Goal: Task Accomplishment & Management: Manage account settings

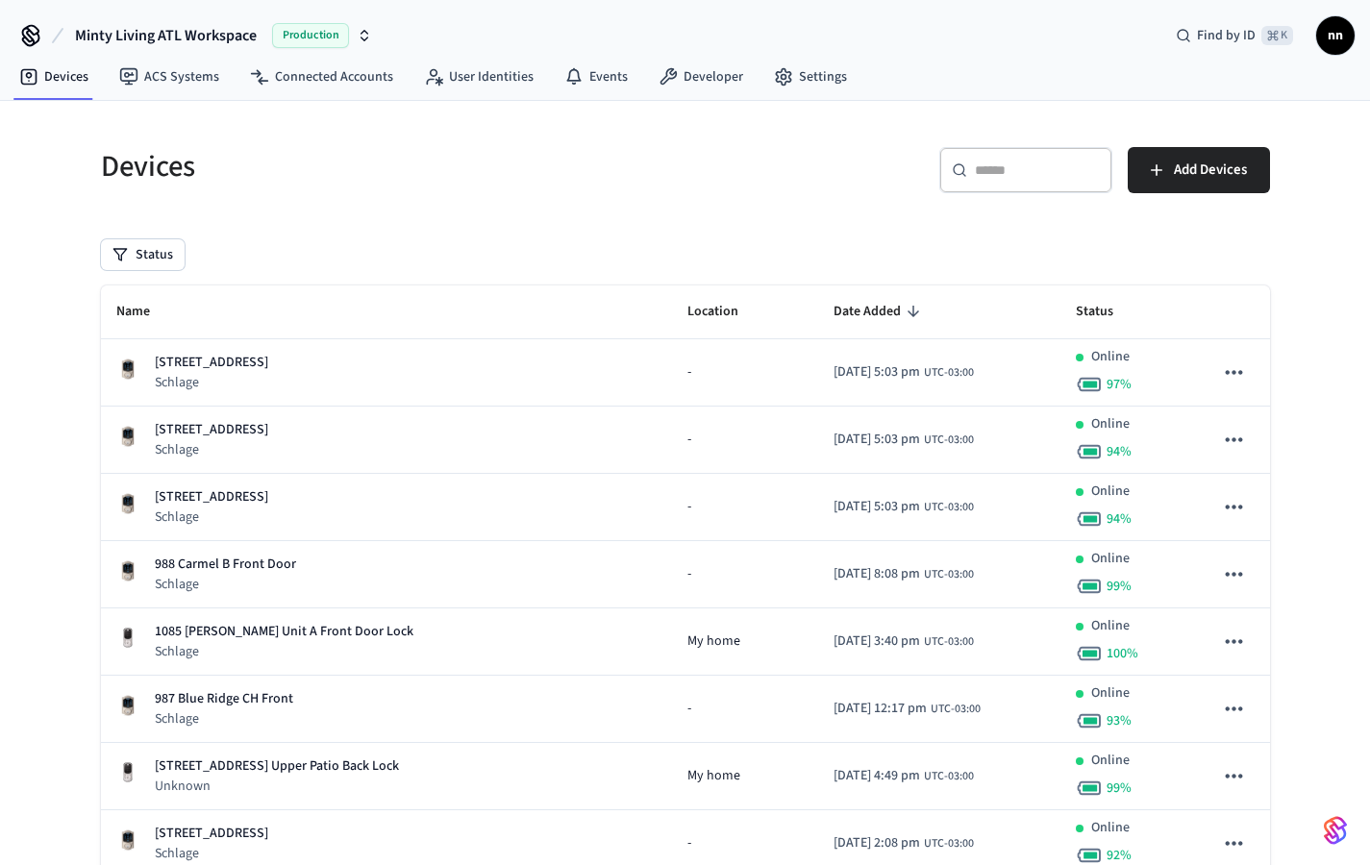
click at [997, 179] on input "text" at bounding box center [1037, 170] width 125 height 19
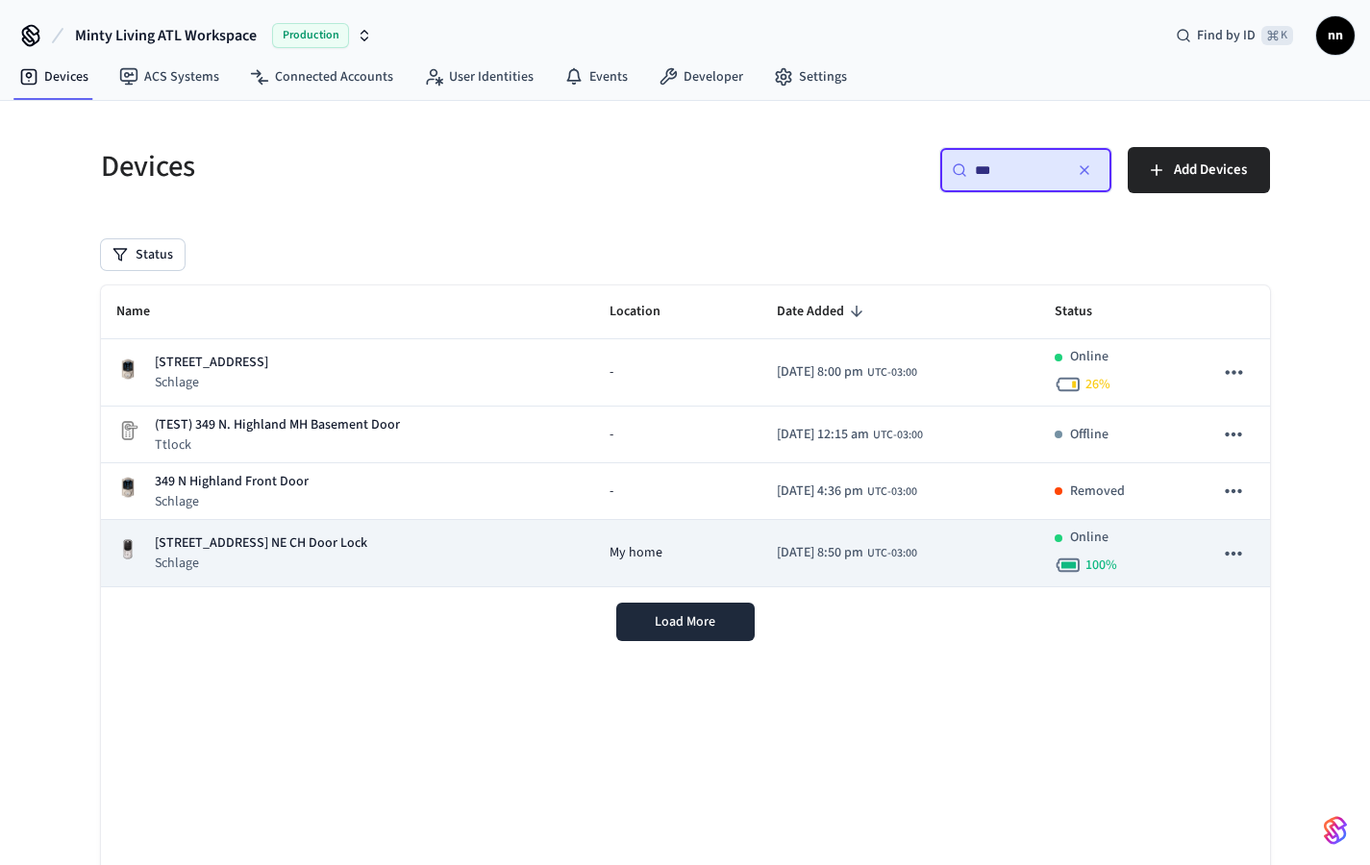
type input "***"
click at [340, 550] on p "[STREET_ADDRESS] NE CH Door Lock" at bounding box center [261, 543] width 212 height 20
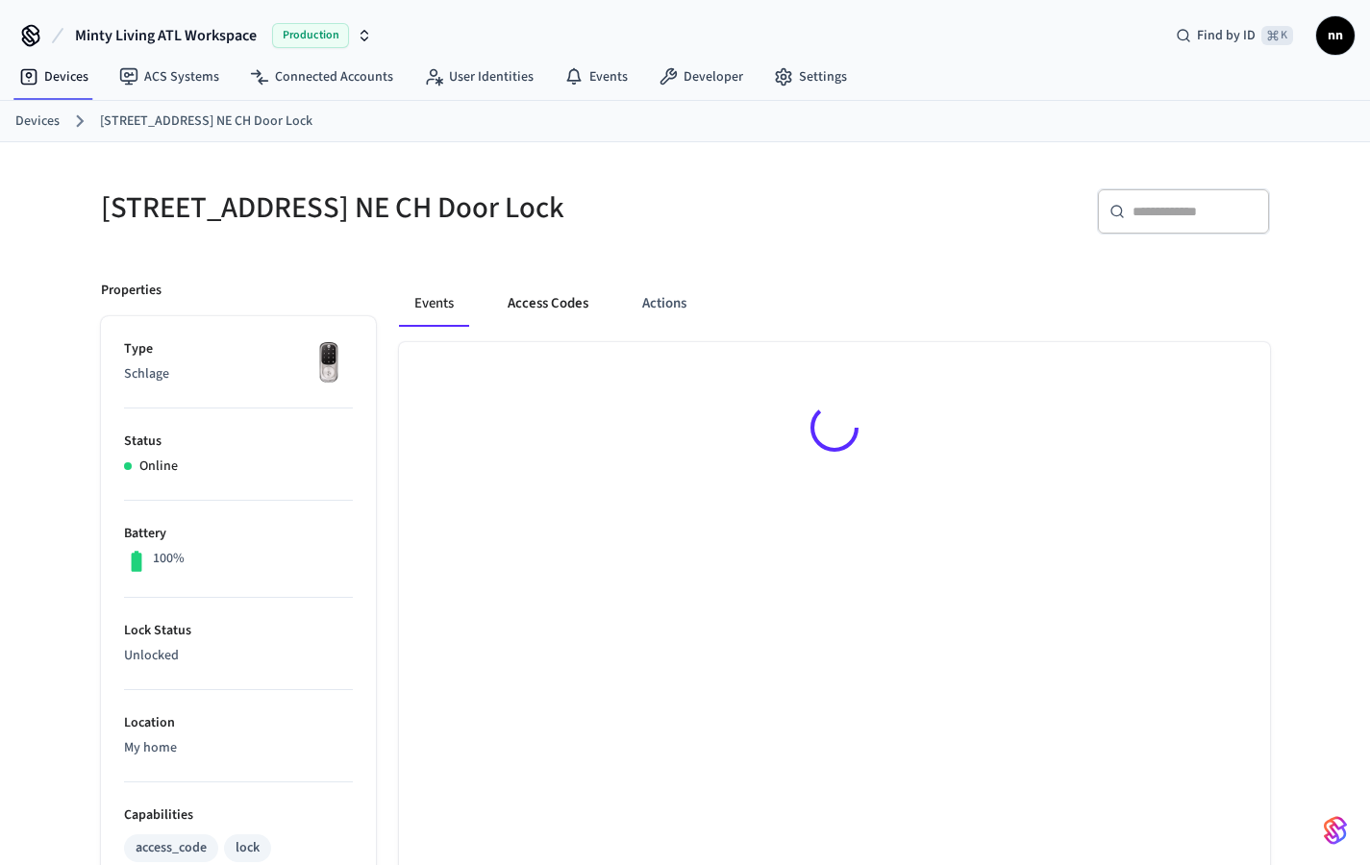
click at [540, 303] on button "Access Codes" at bounding box center [547, 304] width 111 height 46
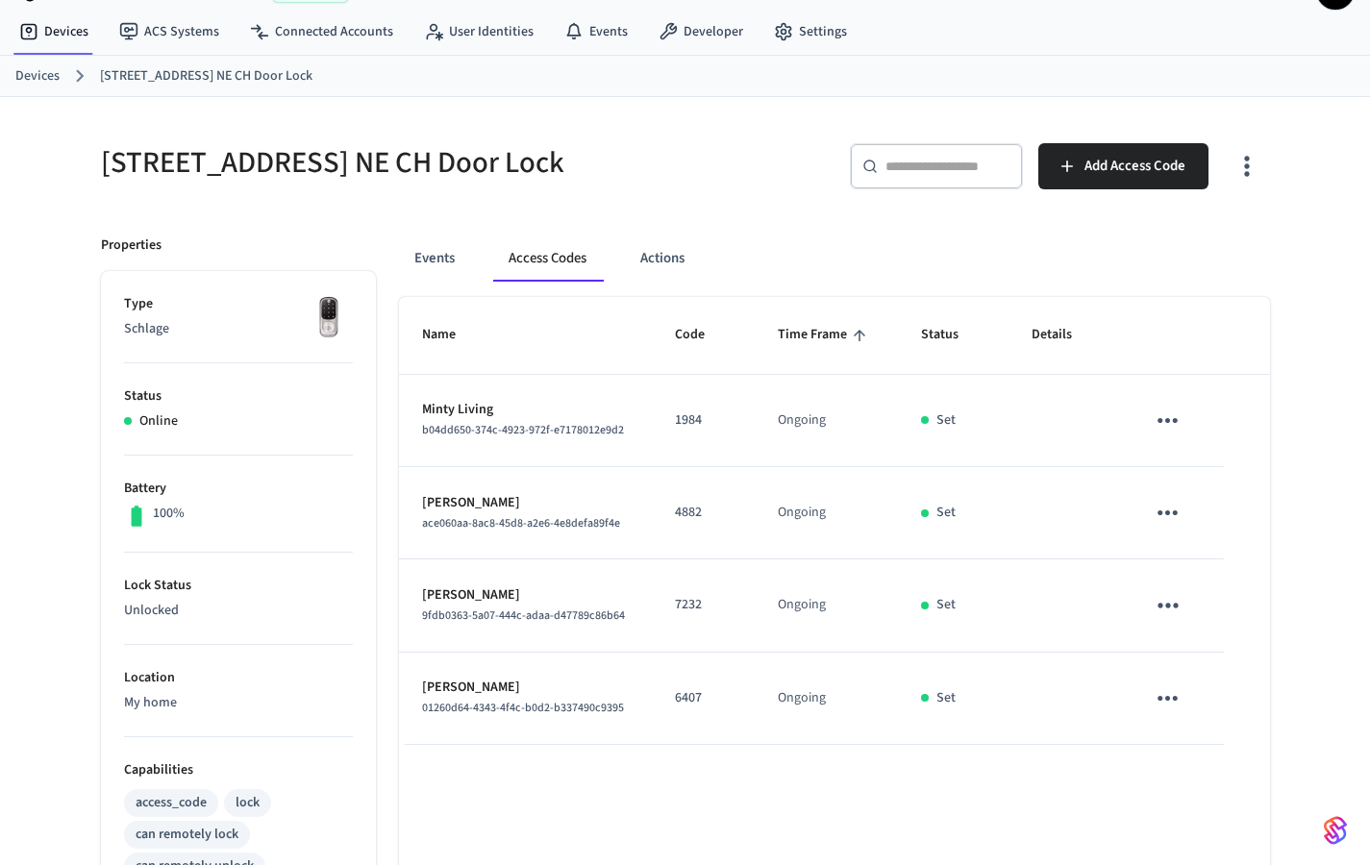
scroll to position [41, 0]
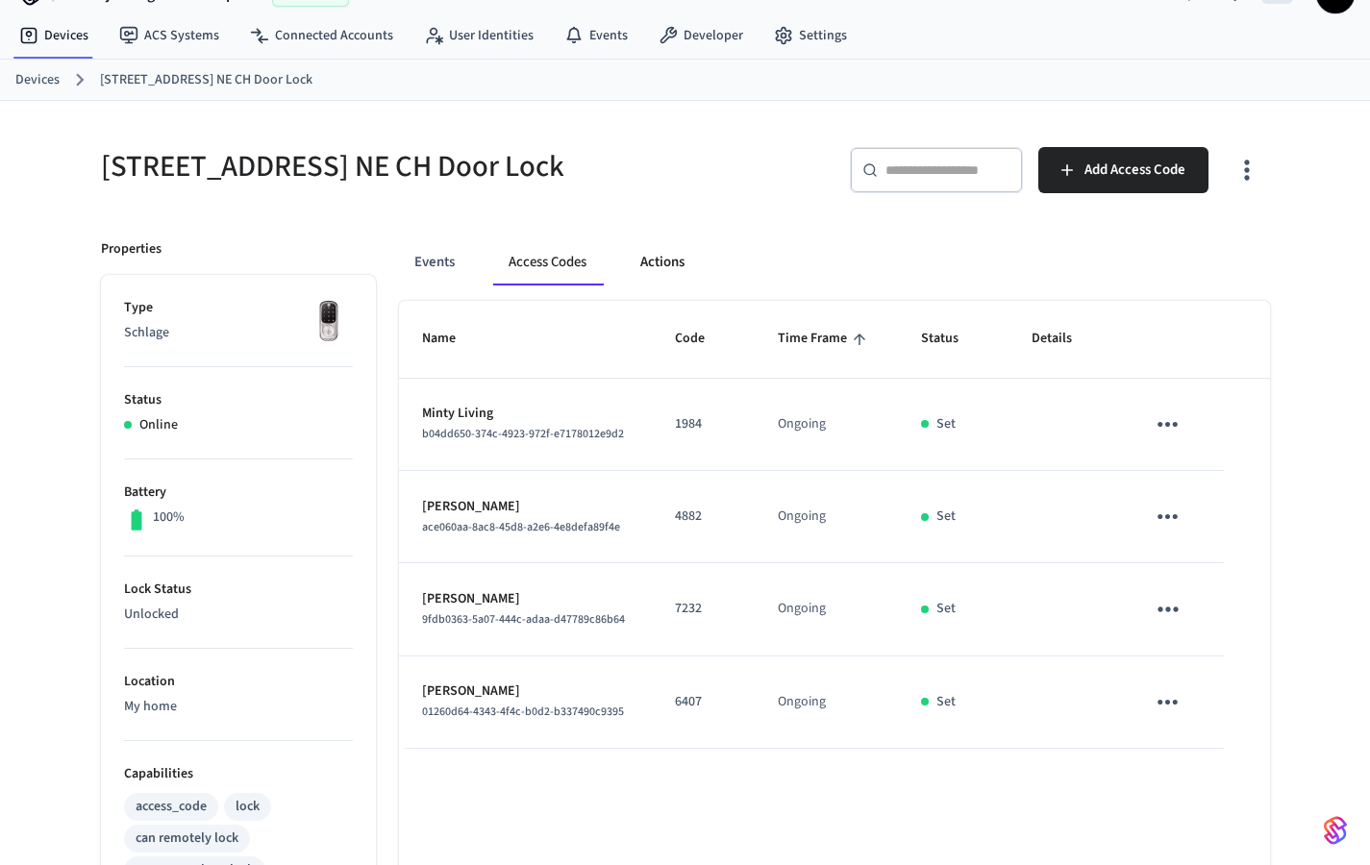
click at [674, 258] on button "Actions" at bounding box center [662, 262] width 75 height 46
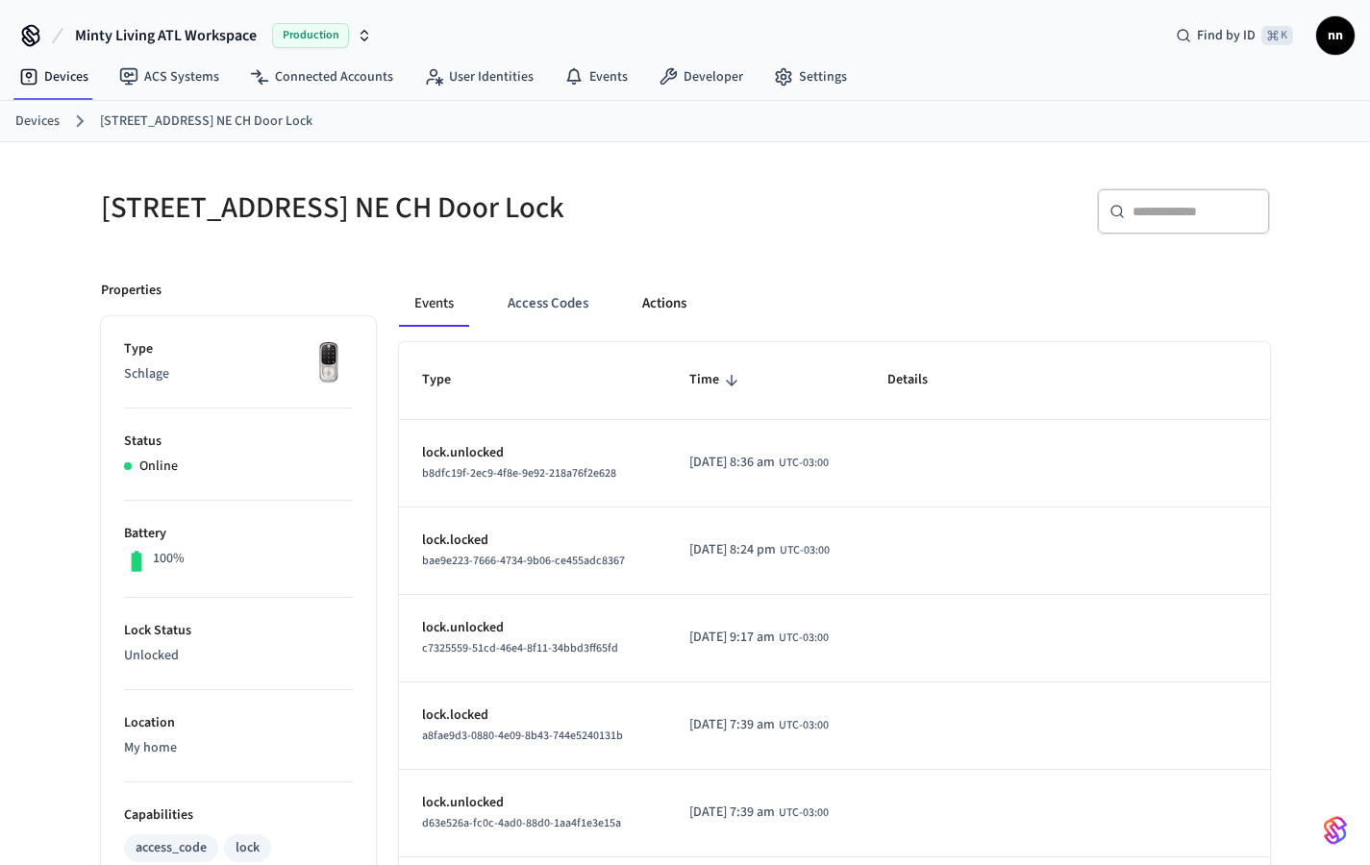
click at [670, 299] on button "Actions" at bounding box center [664, 304] width 75 height 46
